Goal: Communication & Community: Participate in discussion

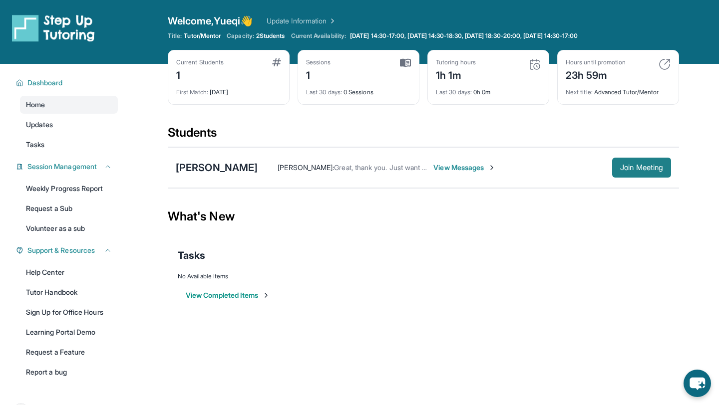
scroll to position [64, 0]
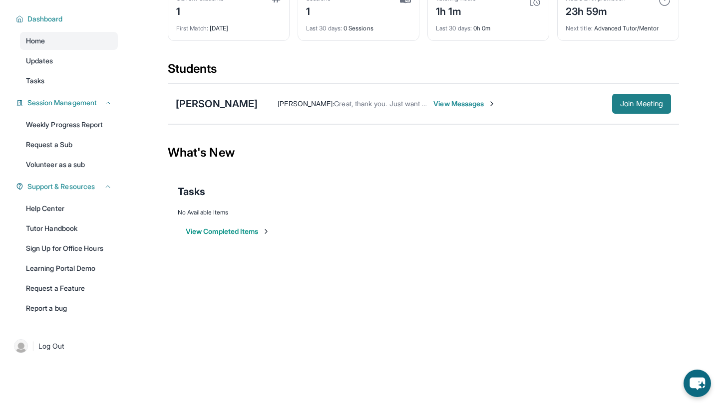
click at [631, 105] on span "Join Meeting" at bounding box center [641, 104] width 43 height 6
click at [496, 105] on span "View Messages" at bounding box center [464, 104] width 62 height 10
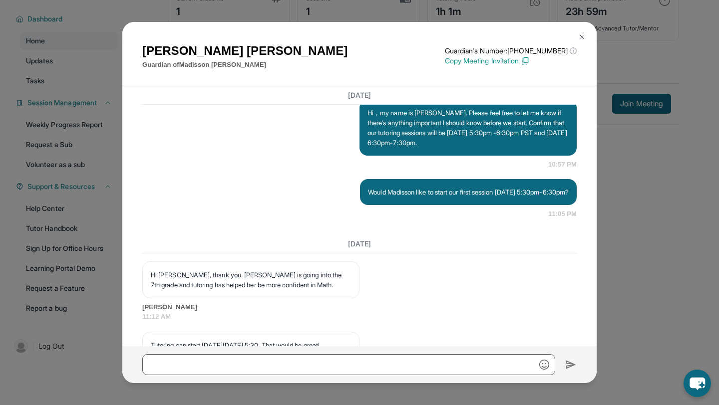
scroll to position [979, 0]
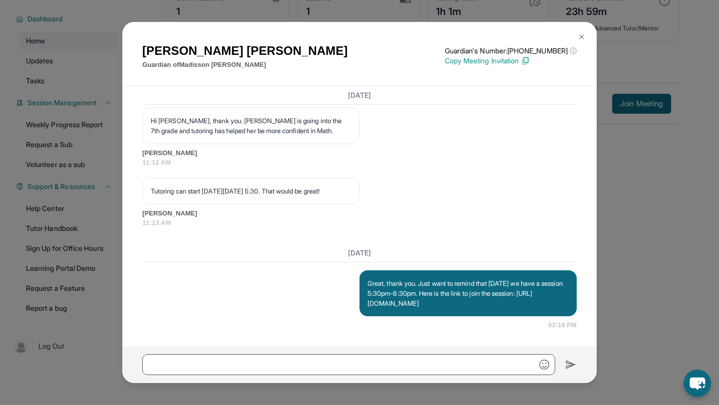
click at [581, 35] on img at bounding box center [582, 37] width 8 height 8
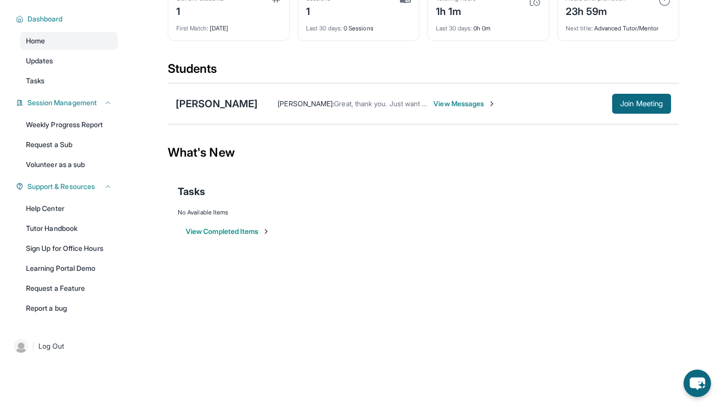
click at [490, 98] on div "[PERSON_NAME] : Great, thank you. Just want to remind that [DATE] we have a ses…" at bounding box center [464, 104] width 413 height 20
click at [491, 102] on span "View Messages" at bounding box center [464, 104] width 62 height 10
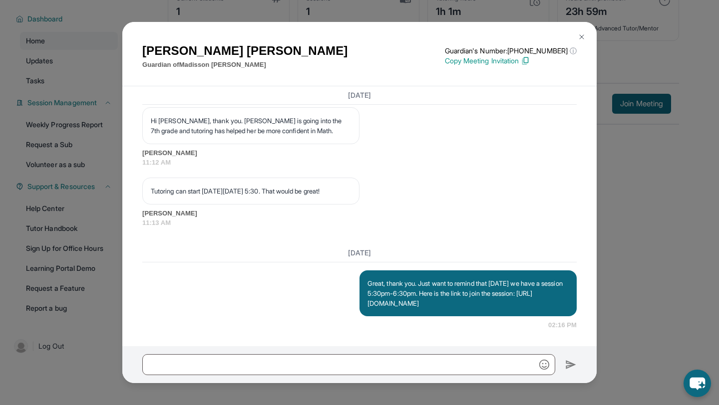
click at [585, 39] on img at bounding box center [582, 37] width 8 height 8
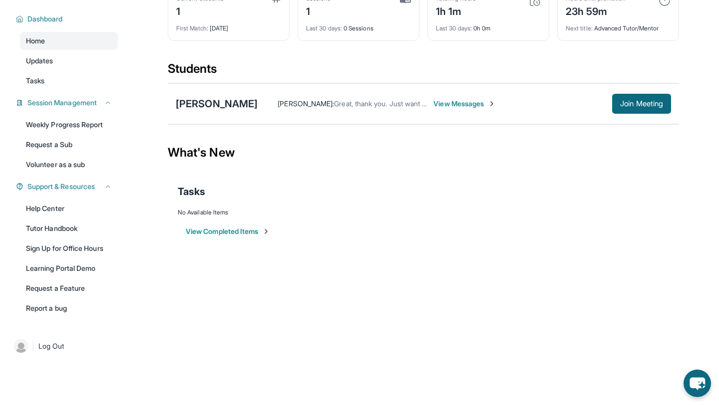
click at [494, 102] on span "View Messages" at bounding box center [464, 104] width 62 height 10
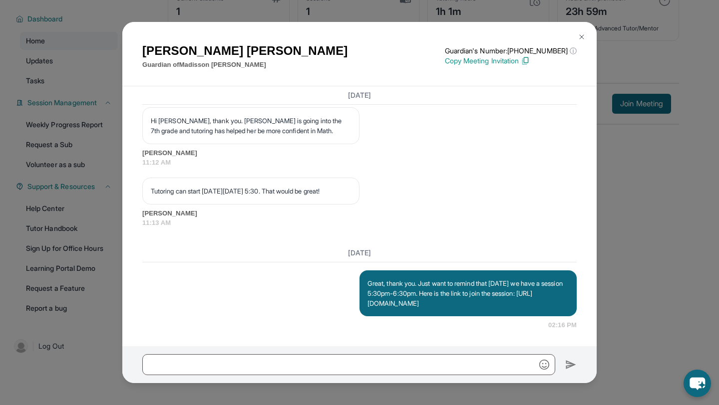
click at [585, 35] on img at bounding box center [582, 37] width 8 height 8
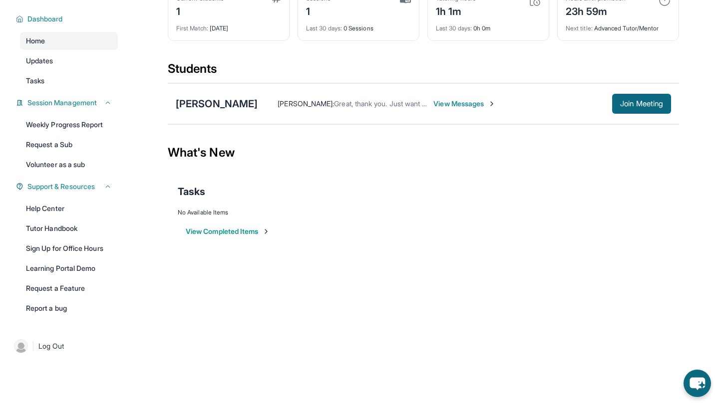
click at [496, 108] on span "View Messages" at bounding box center [464, 104] width 62 height 10
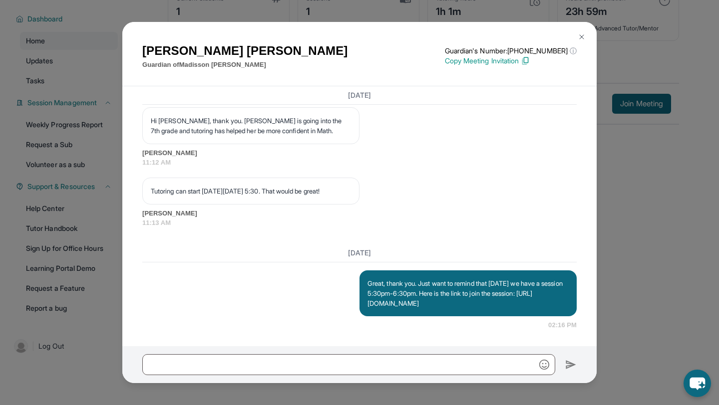
click at [530, 60] on img at bounding box center [525, 60] width 9 height 9
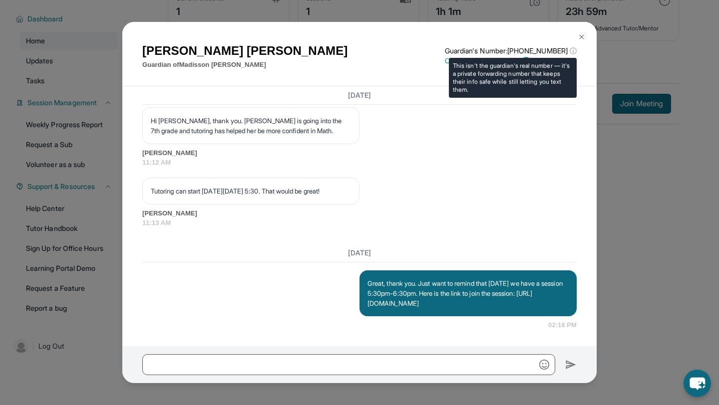
click at [525, 65] on div "This isn't the guardian's real number — it's a private forwarding number that k…" at bounding box center [513, 78] width 128 height 40
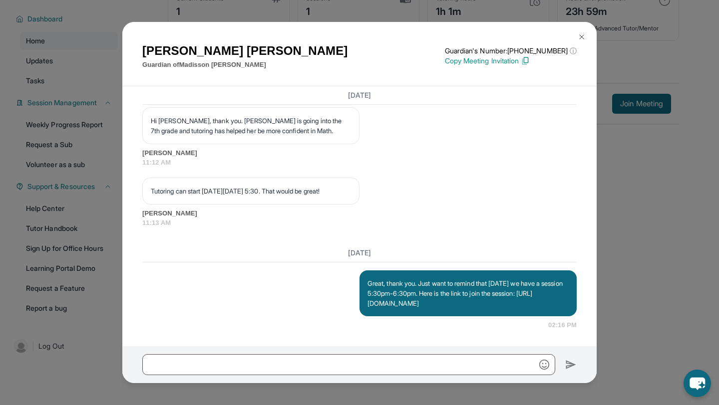
click at [530, 64] on img at bounding box center [525, 60] width 9 height 9
click at [581, 35] on img at bounding box center [582, 37] width 8 height 8
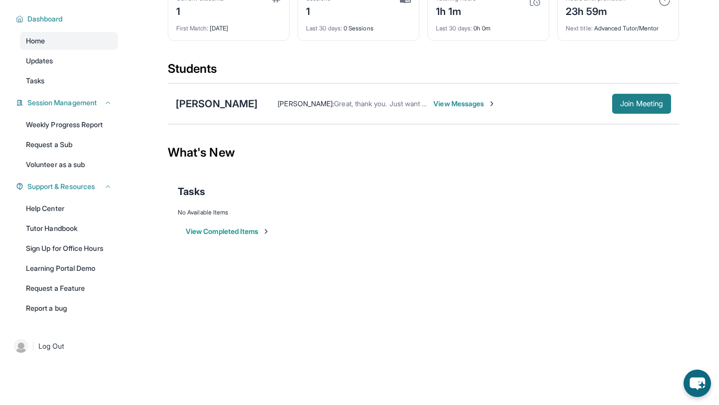
click at [630, 113] on button "Join Meeting" at bounding box center [641, 104] width 59 height 20
click at [625, 104] on span "Join Meeting" at bounding box center [641, 104] width 43 height 6
